Goal: Navigation & Orientation: Find specific page/section

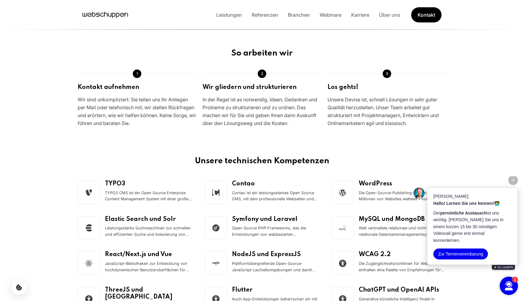
scroll to position [716, 0]
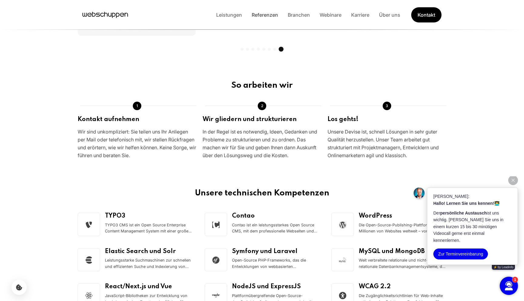
click at [266, 16] on link "Referenzen" at bounding box center [265, 15] width 36 height 6
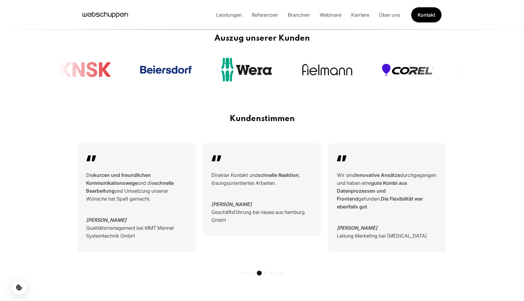
scroll to position [3634, 0]
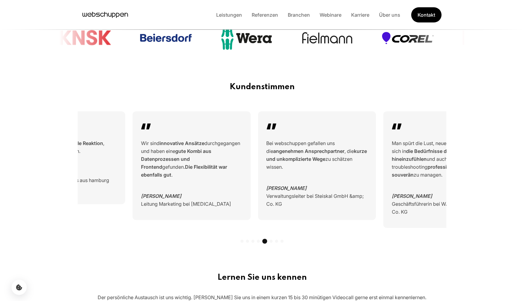
click at [186, 139] on blockquote "Wir sind innovative Ansätze durchgegangen und haben eine gute Kombi aus Datenpr…" at bounding box center [191, 158] width 101 height 39
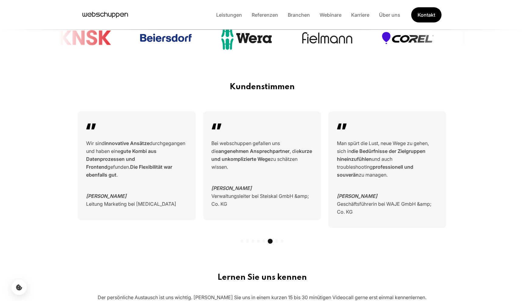
click at [233, 139] on blockquote "Bei webschuppen gefallen uns die angenehmen Ansprechpartner , die kurze und unk…" at bounding box center [261, 155] width 101 height 32
click at [329, 133] on div "Man spürt die Lust, neue Wege zu gehen, sich in die Bedürfnisse der Zielgruppen…" at bounding box center [388, 169] width 118 height 116
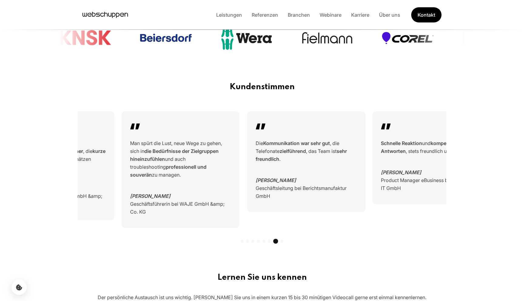
click at [219, 139] on blockquote "Man spürt die Lust, neue Wege zu gehen, sich in die Bedürfnisse der Zielgruppen…" at bounding box center [180, 158] width 101 height 39
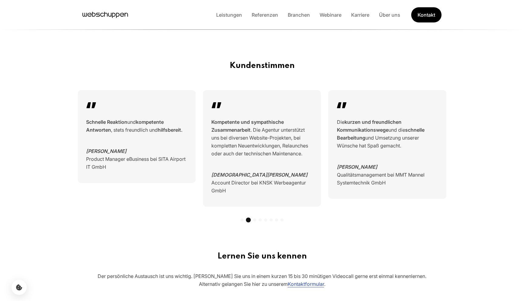
scroll to position [3657, 0]
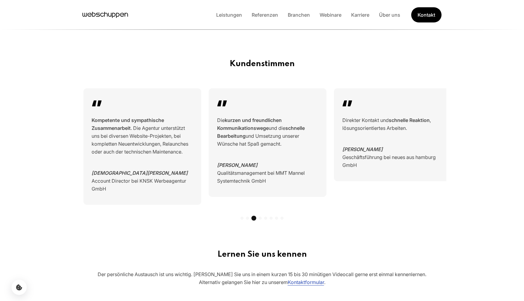
click at [142, 116] on blockquote "Kompetente und sympathische Zusammenarbeit . Die Agentur unterstützt uns bei di…" at bounding box center [142, 135] width 101 height 39
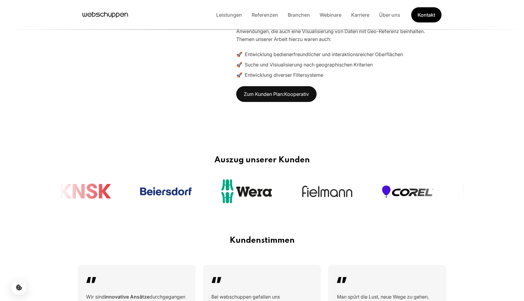
scroll to position [3464, 0]
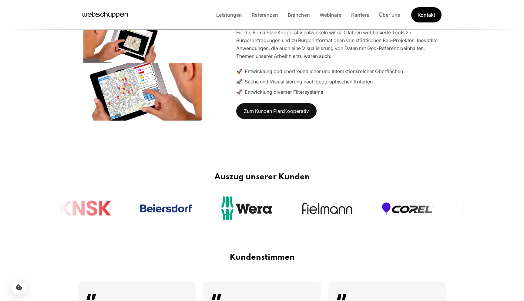
drag, startPoint x: 335, startPoint y: 176, endPoint x: 240, endPoint y: 179, distance: 95.6
click at [365, 15] on link "Karriere" at bounding box center [360, 15] width 28 height 6
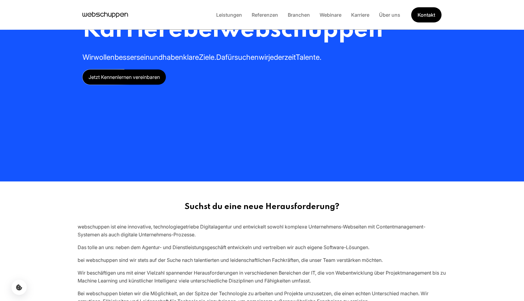
scroll to position [0, 0]
